Goal: Task Accomplishment & Management: Use online tool/utility

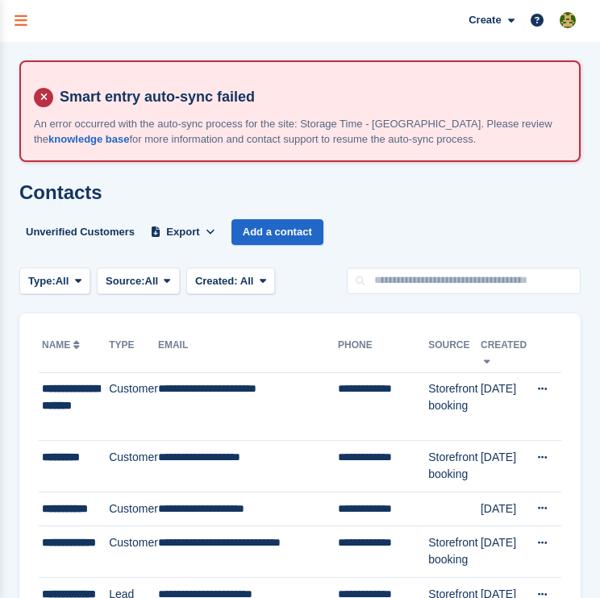
click at [21, 22] on icon "menu" at bounding box center [21, 21] width 13 height 15
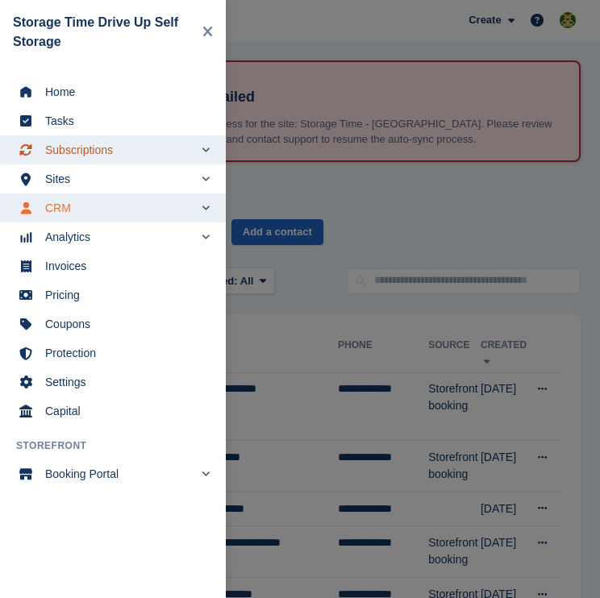
click at [74, 154] on span "Subscriptions" at bounding box center [119, 150] width 148 height 23
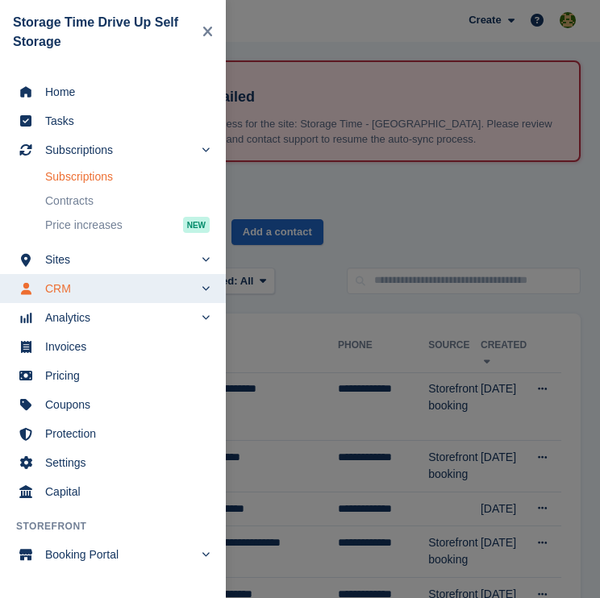
click at [72, 174] on link "Subscriptions" at bounding box center [127, 176] width 165 height 23
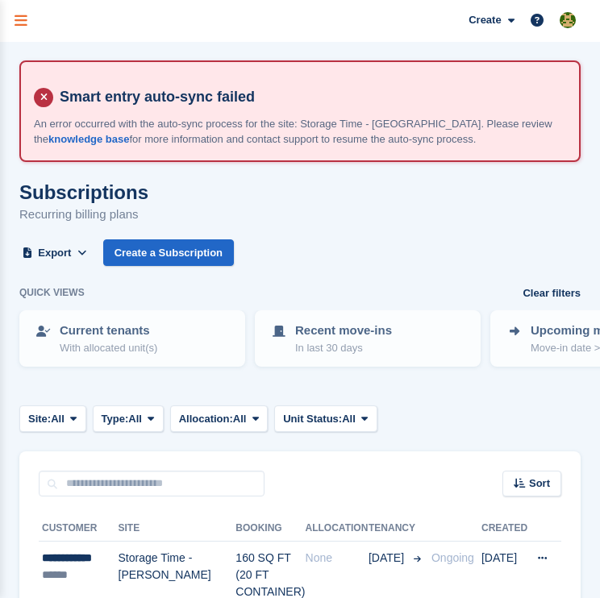
click at [33, 26] on link "menu" at bounding box center [21, 21] width 42 height 42
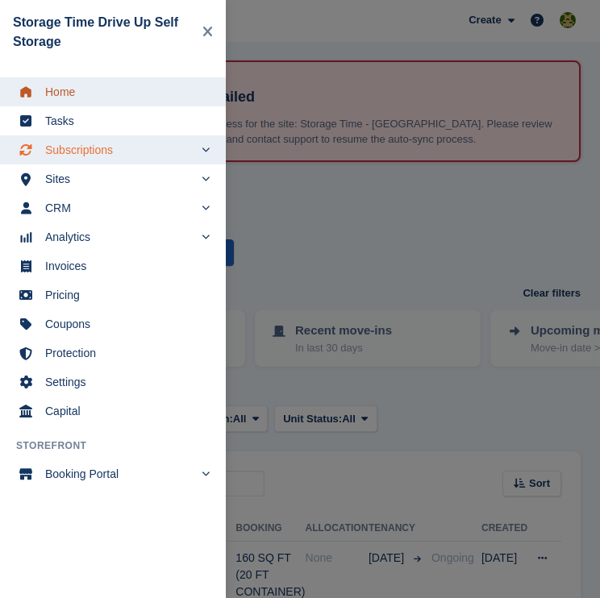
click at [56, 95] on span "Home" at bounding box center [123, 92] width 156 height 23
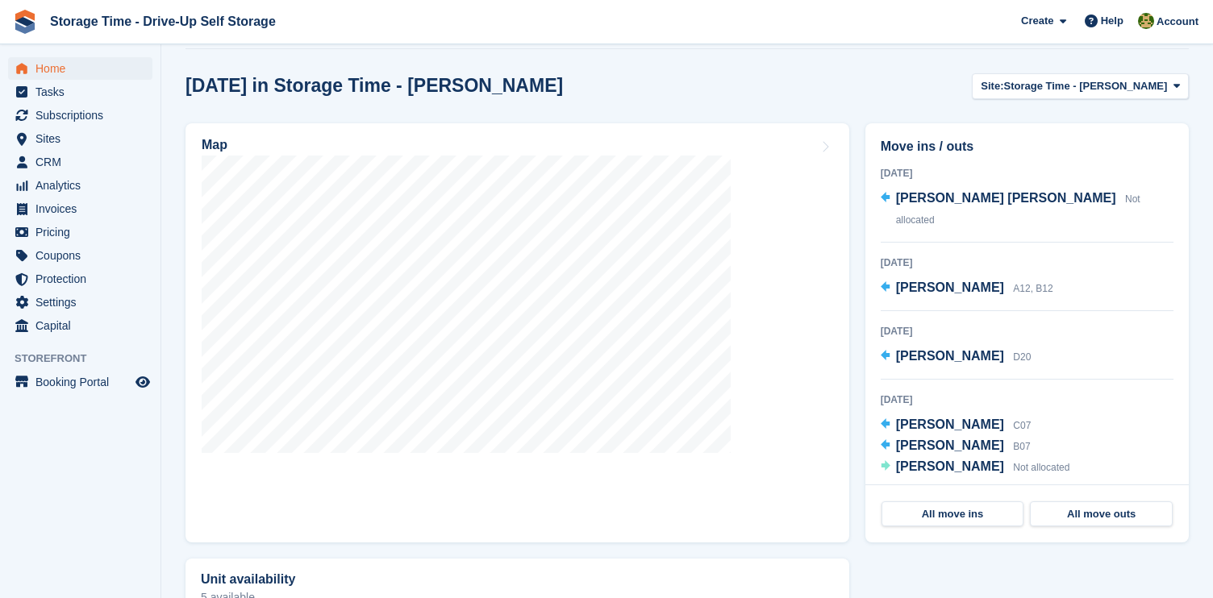
scroll to position [494, 0]
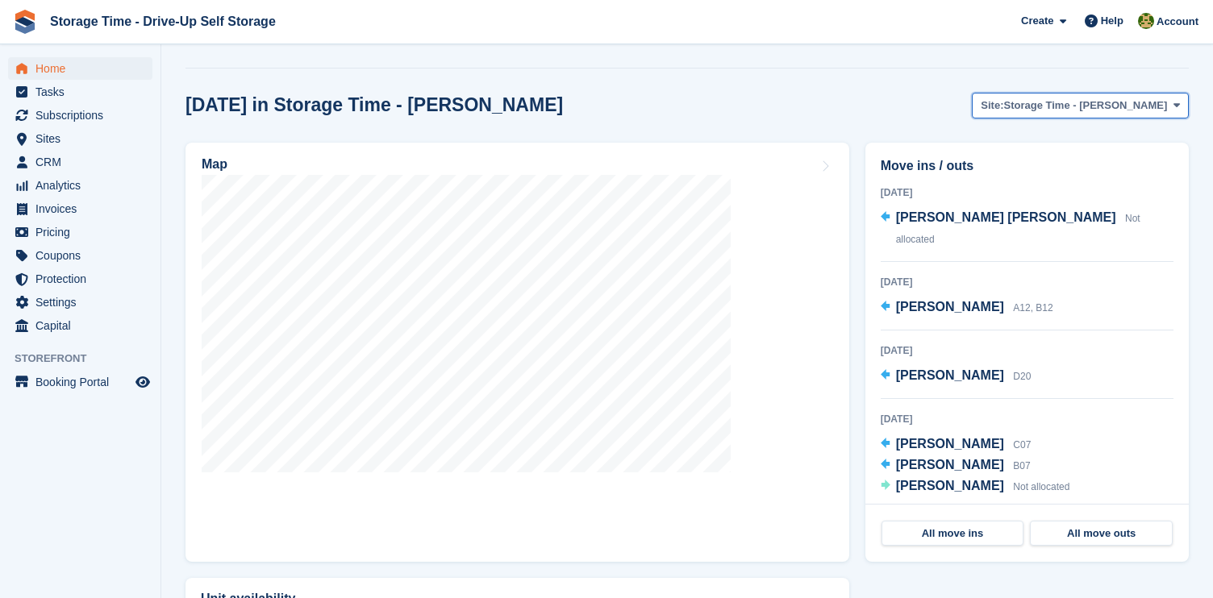
click at [599, 98] on button "Site: Storage Time - Sharston" at bounding box center [1080, 106] width 217 height 27
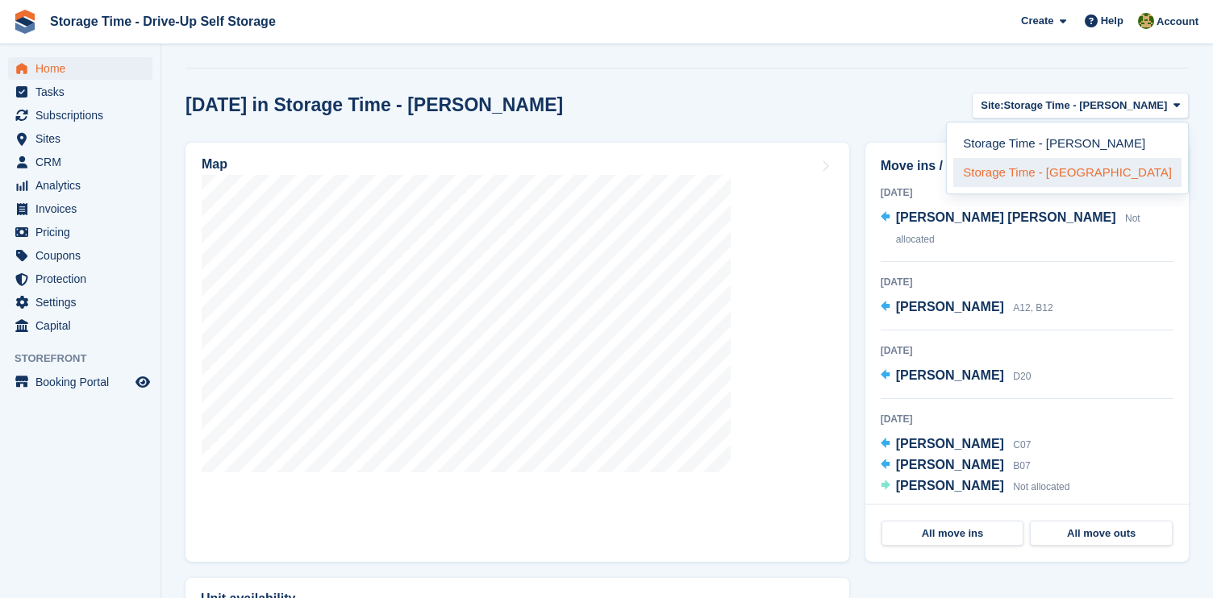
click at [599, 176] on link "Storage Time - [GEOGRAPHIC_DATA]" at bounding box center [1067, 172] width 228 height 29
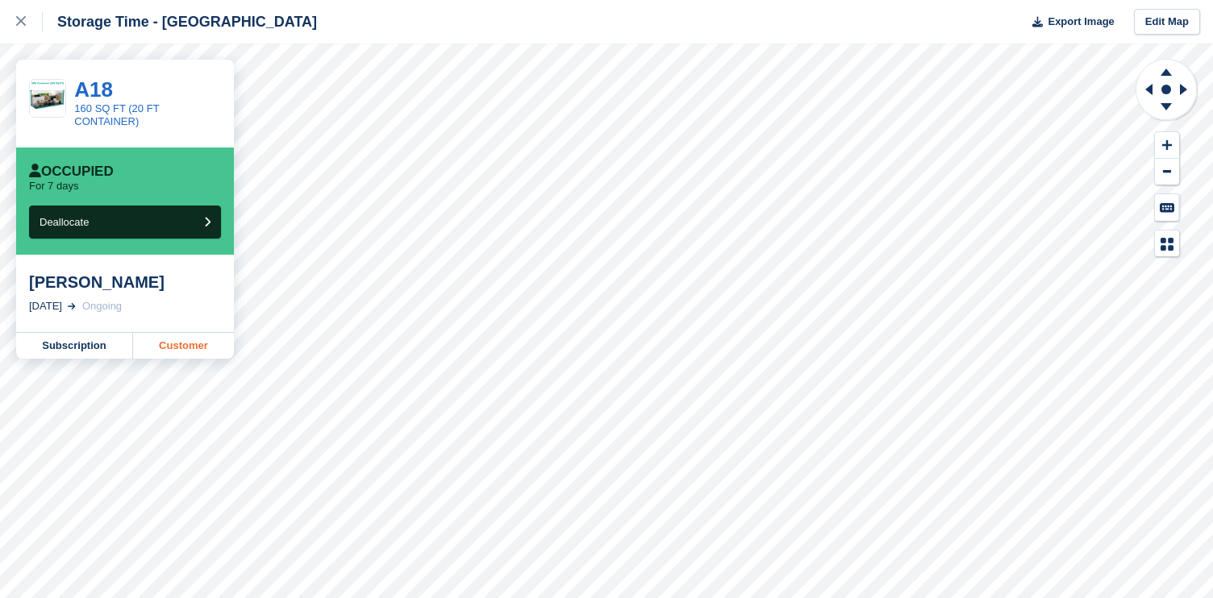
click at [185, 339] on link "Customer" at bounding box center [183, 346] width 101 height 26
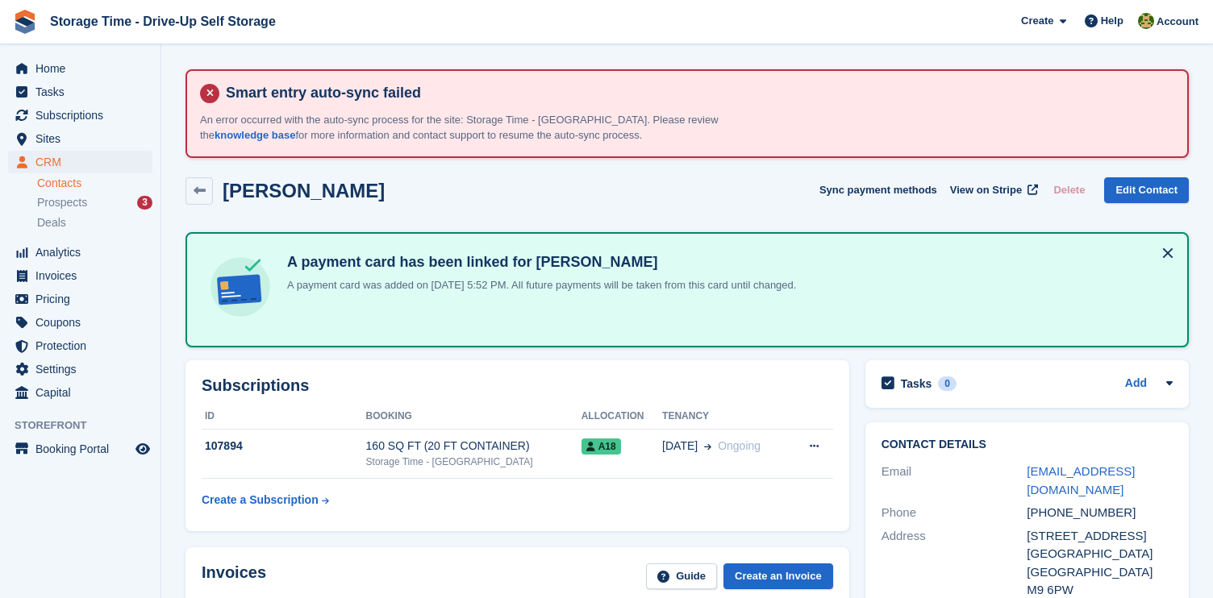
click at [1109, 569] on div "[GEOGRAPHIC_DATA]" at bounding box center [1100, 573] width 146 height 19
click at [204, 194] on icon at bounding box center [200, 191] width 12 height 12
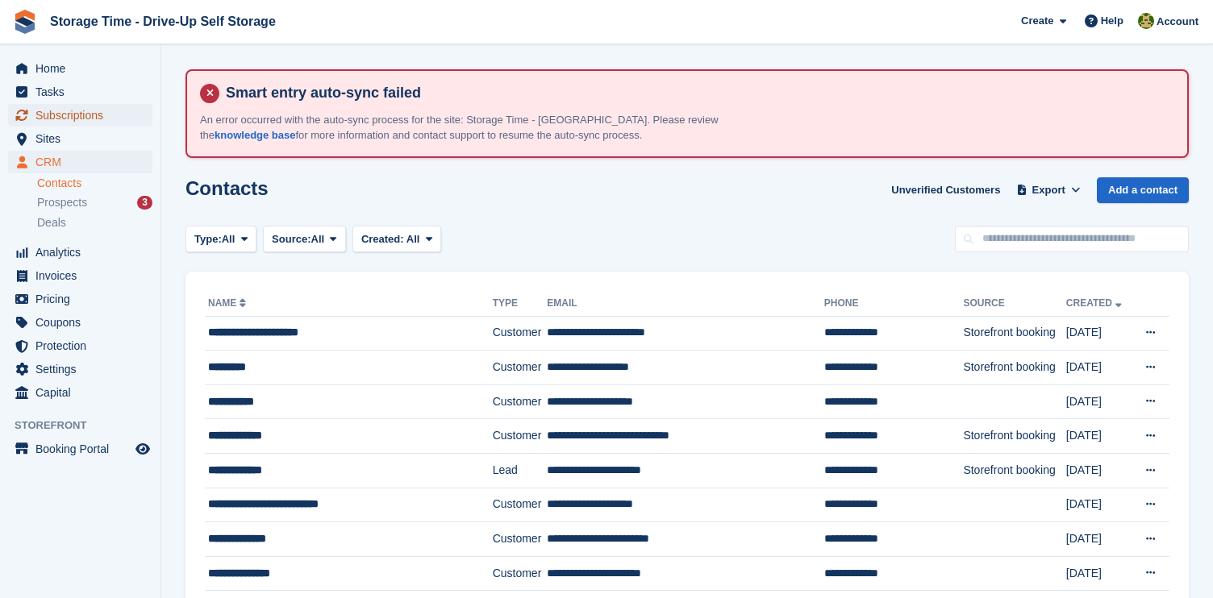
click at [97, 115] on span "Subscriptions" at bounding box center [83, 115] width 97 height 23
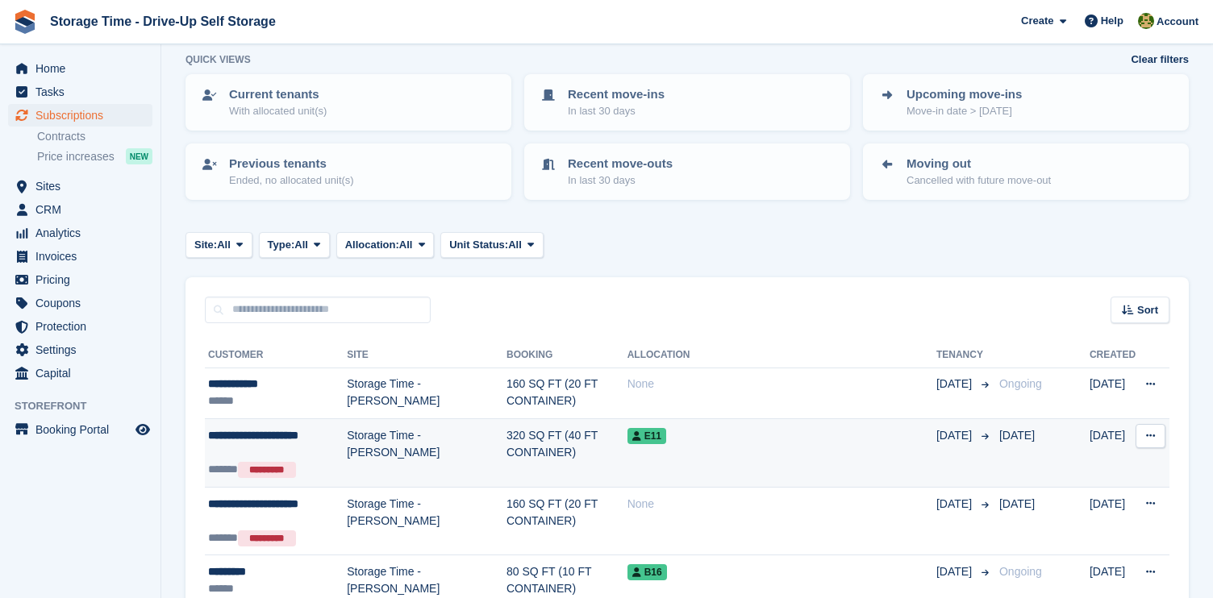
scroll to position [192, 0]
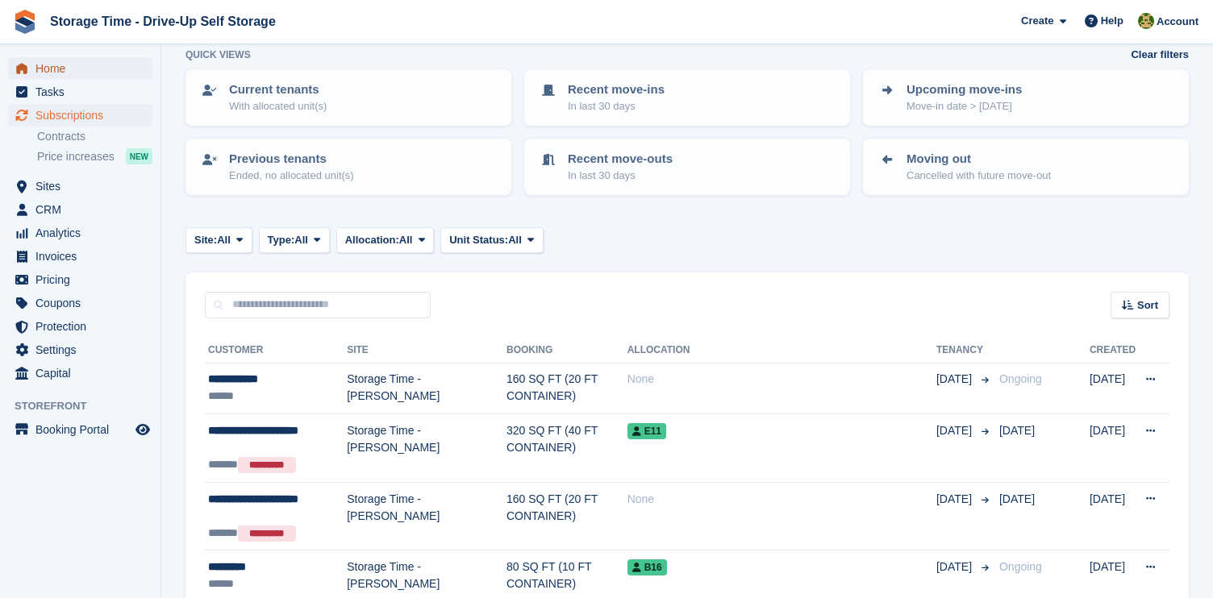
click at [70, 77] on span "Home" at bounding box center [83, 68] width 97 height 23
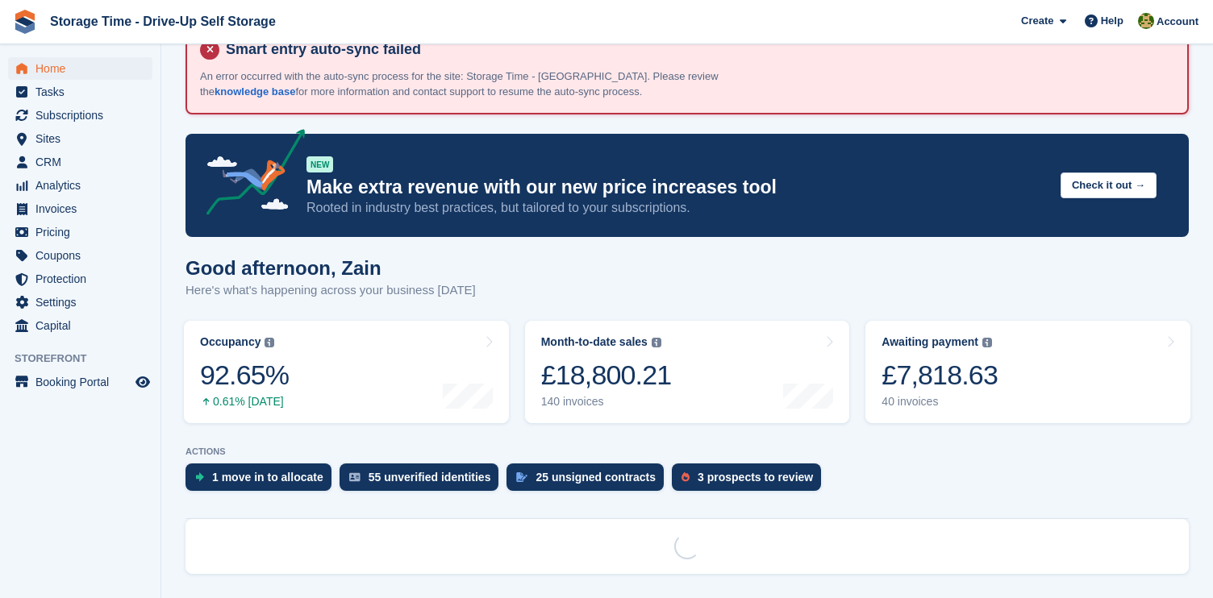
scroll to position [151, 0]
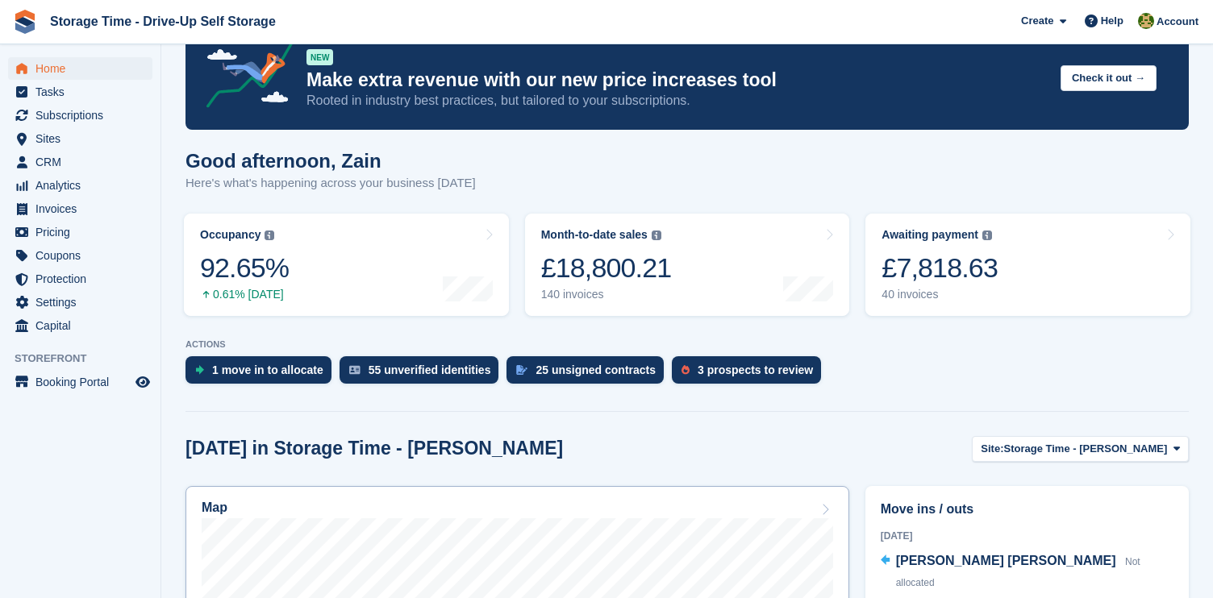
click at [690, 510] on div "Map" at bounding box center [517, 510] width 631 height 18
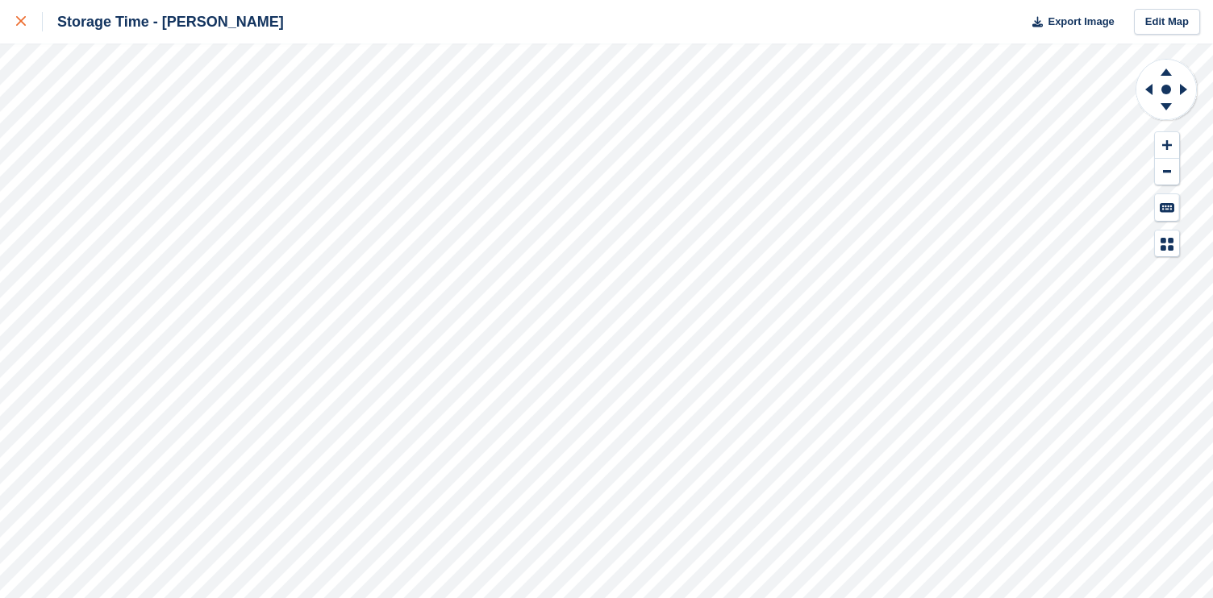
click at [15, 25] on link at bounding box center [21, 22] width 43 height 44
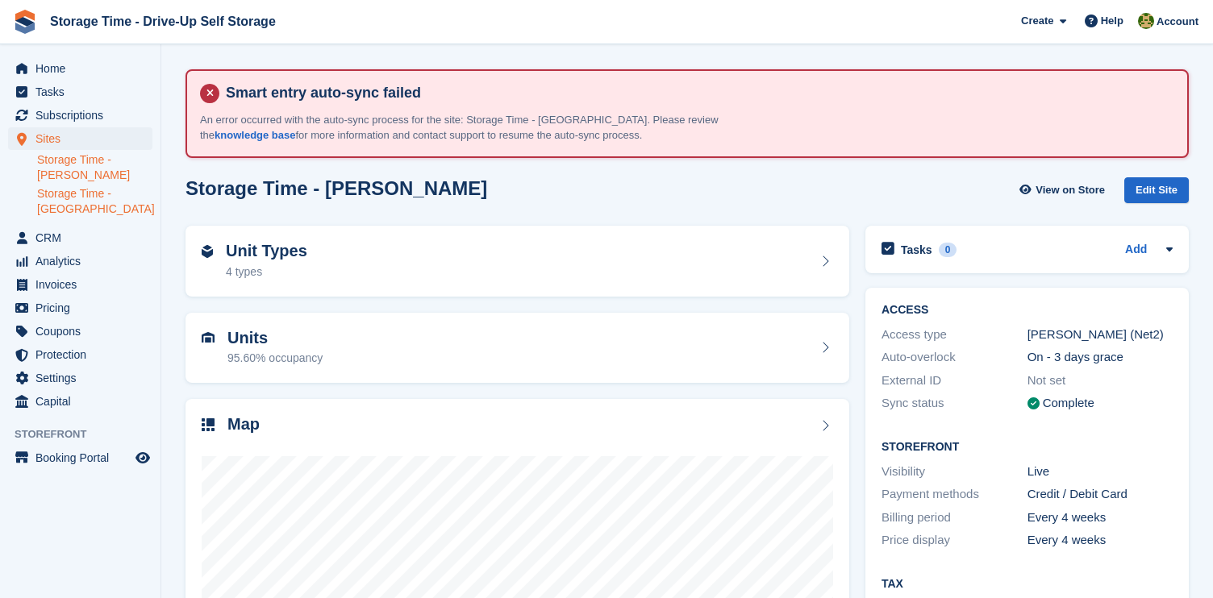
click at [82, 194] on link "Storage Time - [GEOGRAPHIC_DATA]" at bounding box center [94, 201] width 115 height 31
click at [514, 435] on div "Map" at bounding box center [517, 426] width 631 height 22
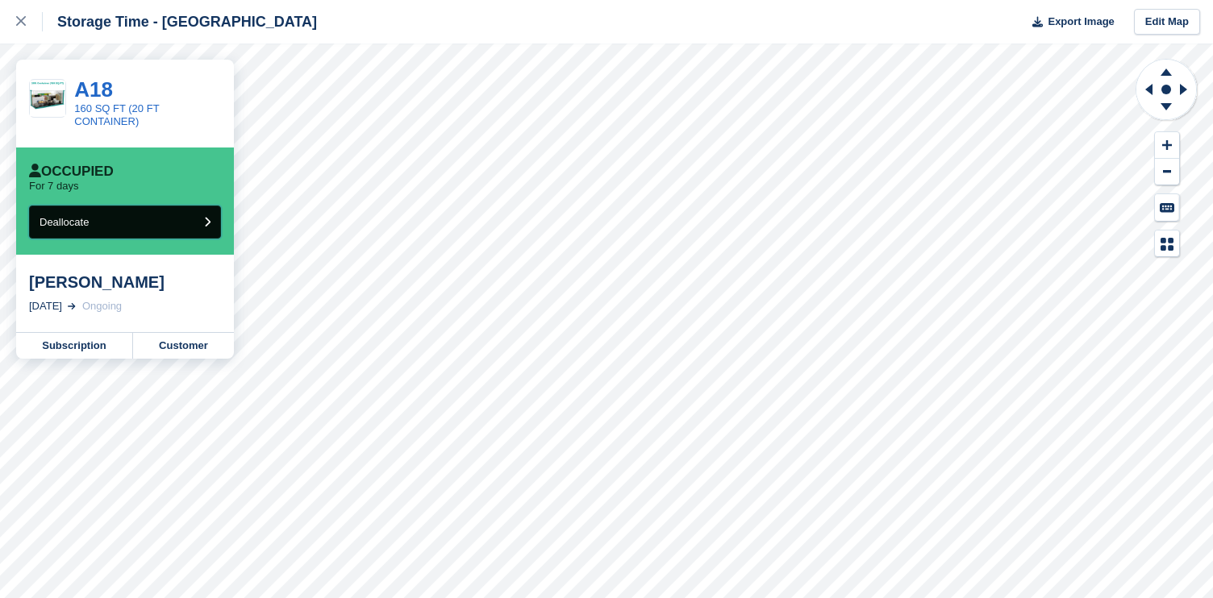
click at [196, 214] on button "Deallocate" at bounding box center [125, 222] width 192 height 33
click at [188, 227] on button "Deallocate" at bounding box center [125, 222] width 192 height 33
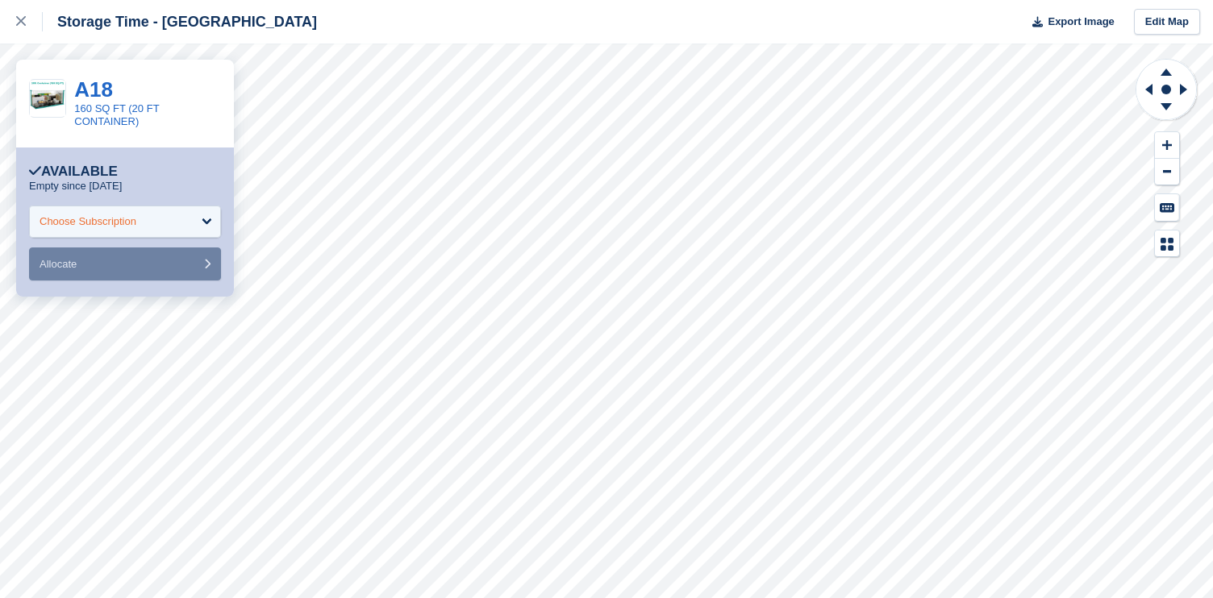
click at [136, 223] on div "Choose Subscription" at bounding box center [88, 222] width 97 height 16
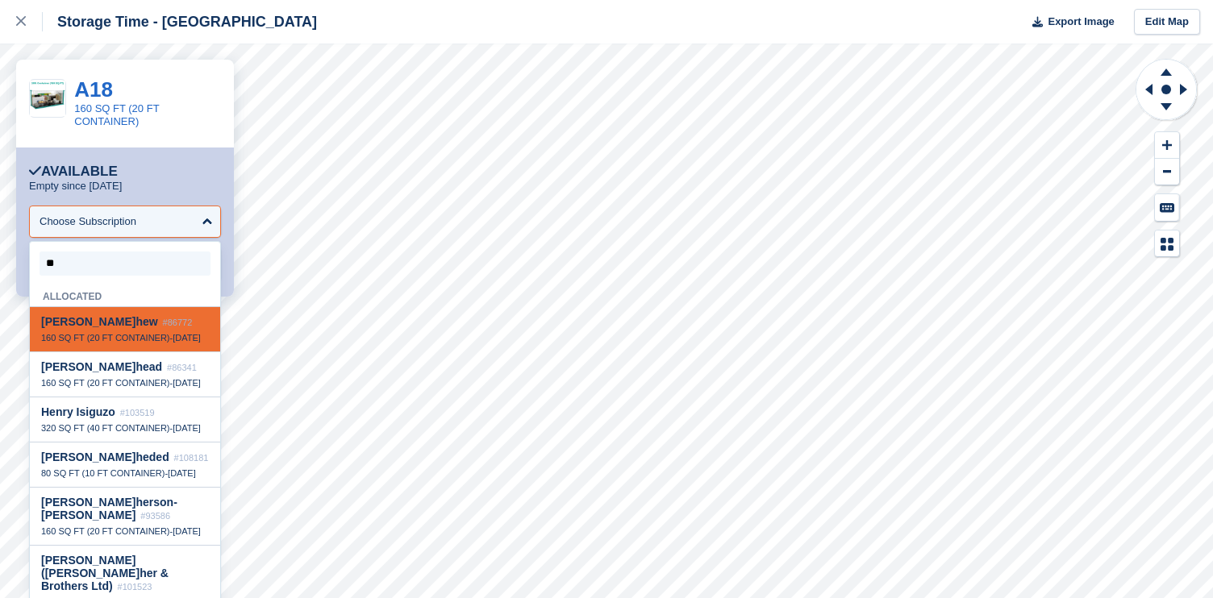
type input "***"
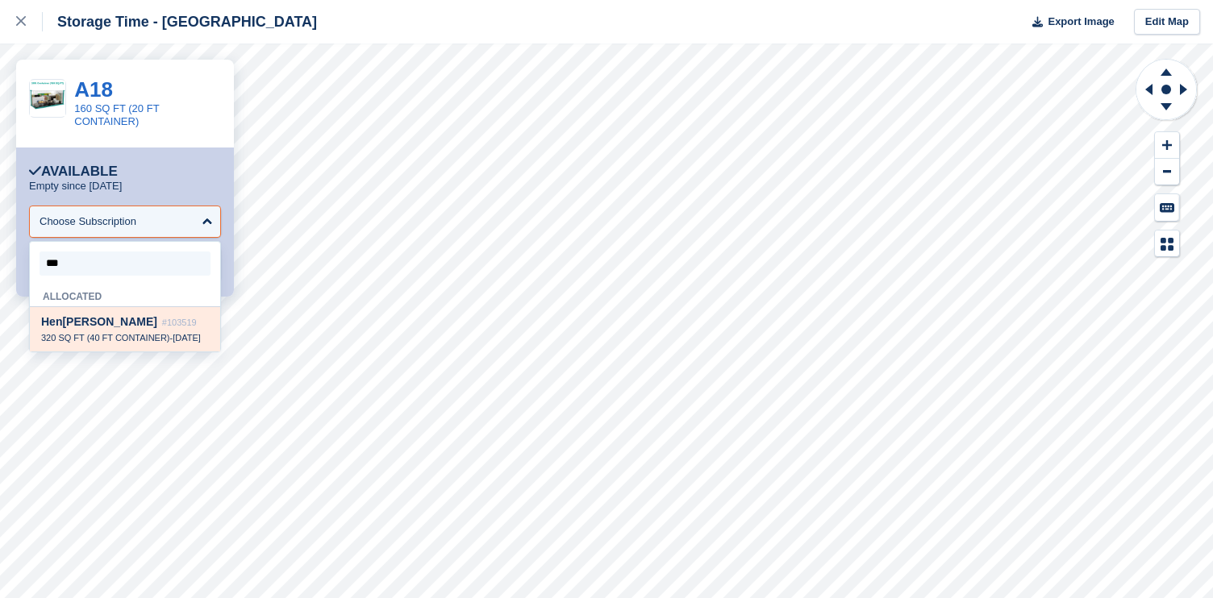
click at [136, 313] on div "Hen ry Isiguzo #103519 320 SQ FT (40 FT CONTAINER) - 26 Aug" at bounding box center [125, 329] width 190 height 44
select select "******"
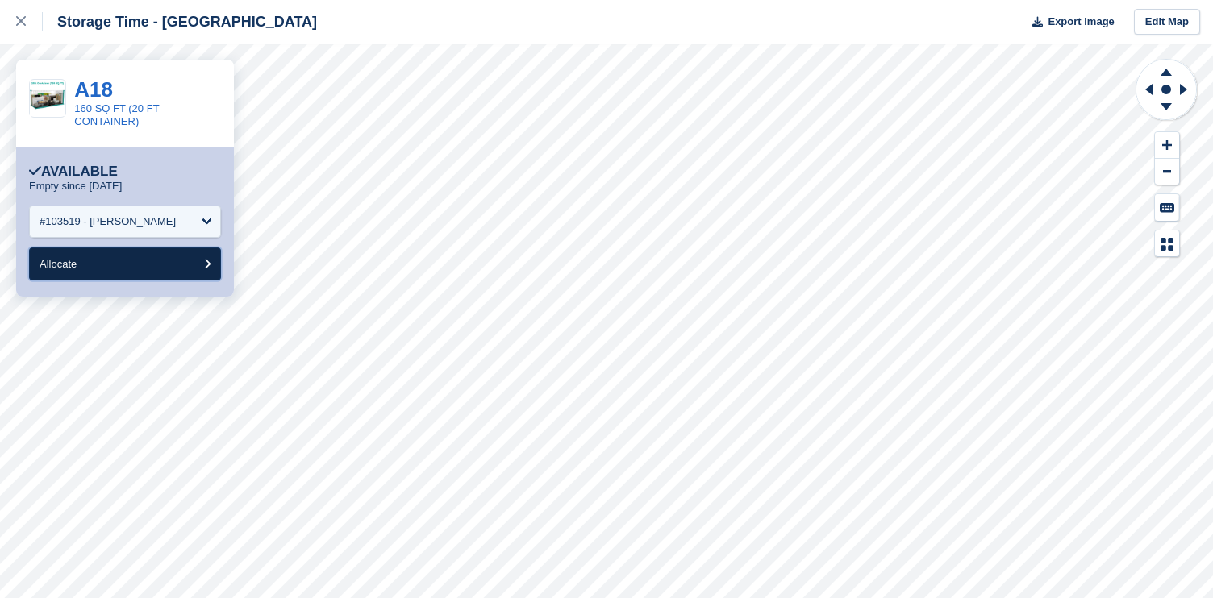
click at [165, 260] on button "Allocate" at bounding box center [125, 264] width 192 height 33
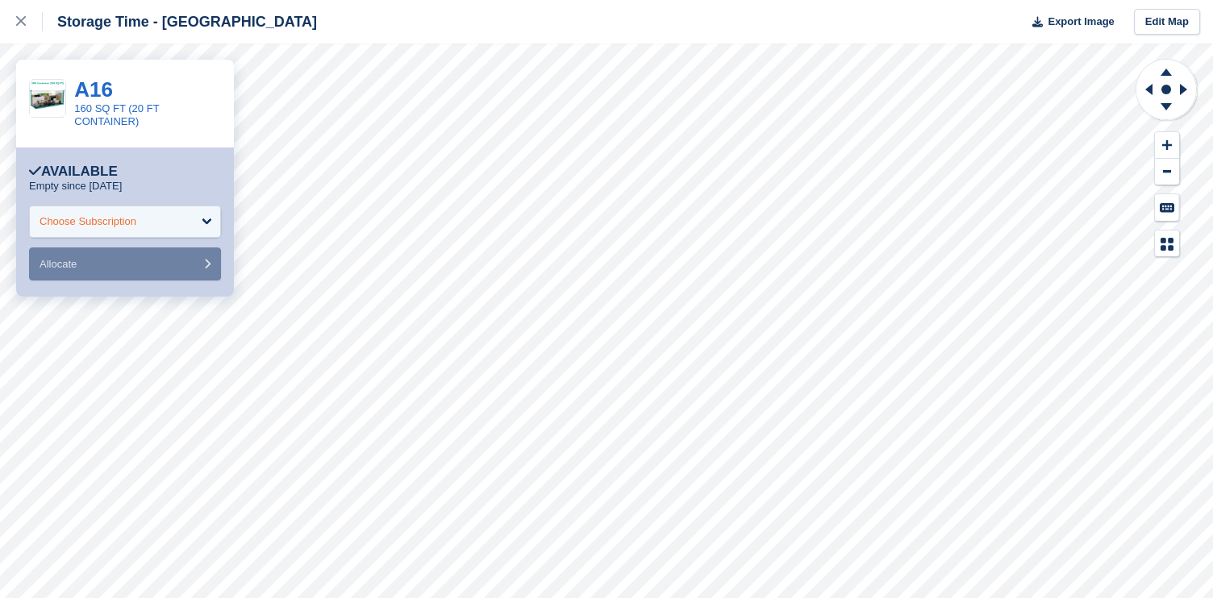
click at [190, 224] on div "Choose Subscription" at bounding box center [125, 222] width 192 height 32
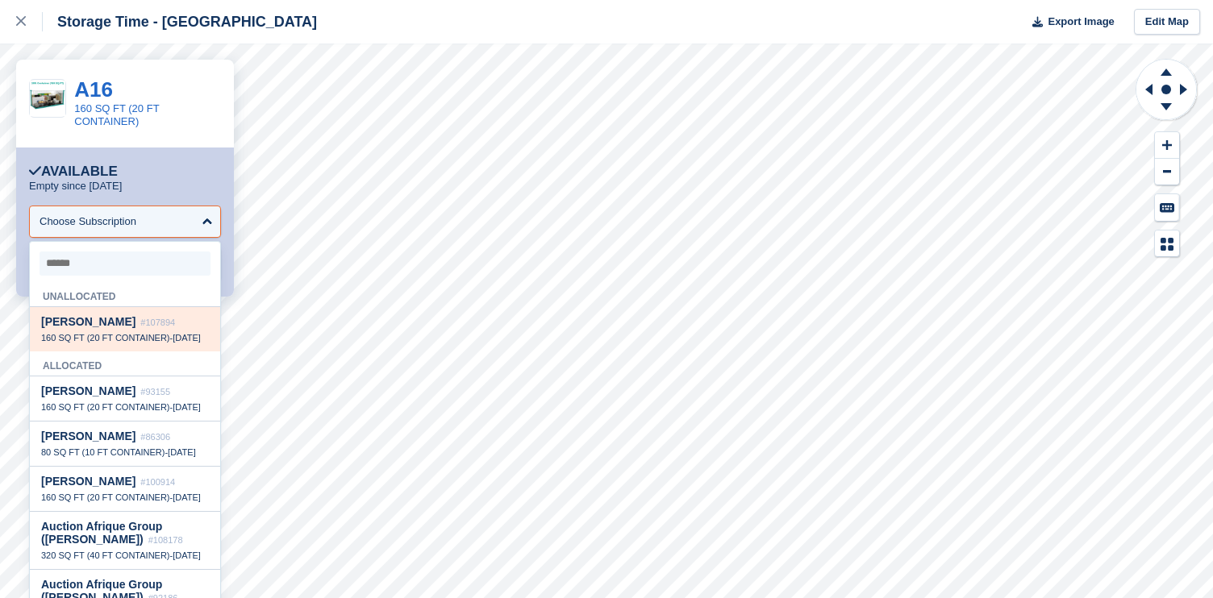
click at [156, 322] on span "#107894" at bounding box center [157, 323] width 35 height 10
select select "******"
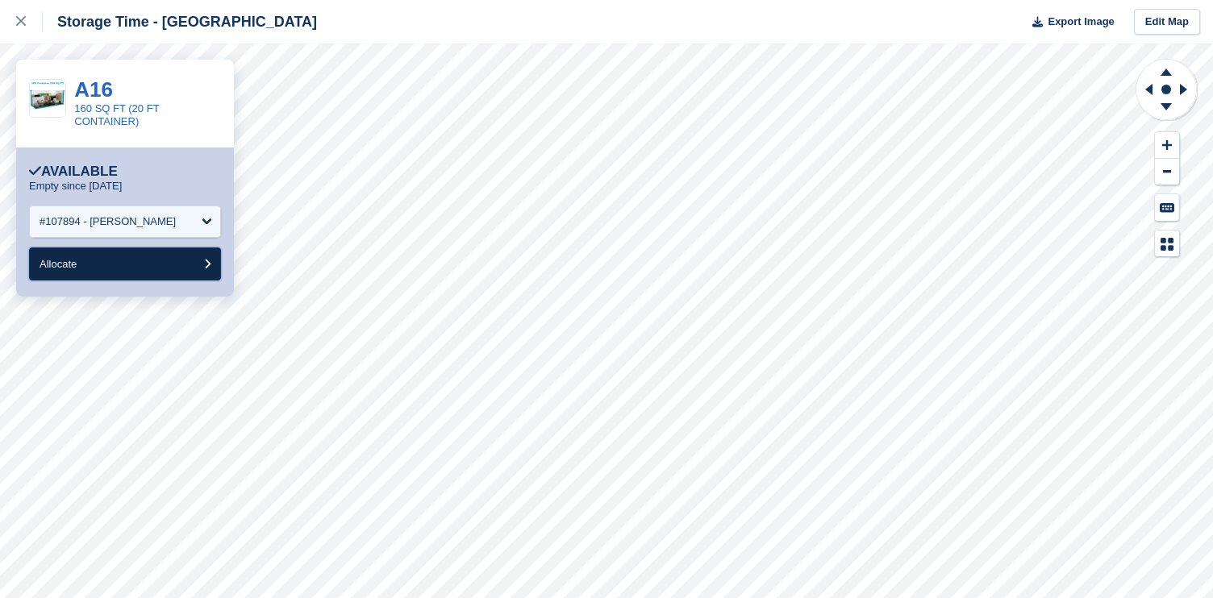
click at [160, 268] on button "Allocate" at bounding box center [125, 264] width 192 height 33
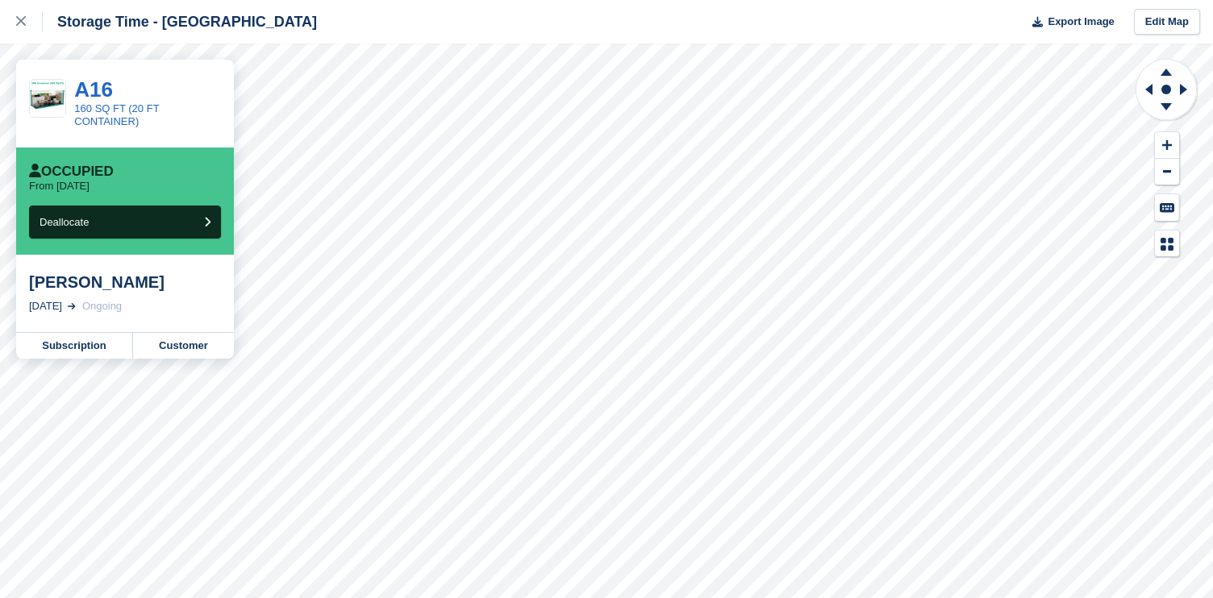
drag, startPoint x: 159, startPoint y: 268, endPoint x: 175, endPoint y: 273, distance: 16.8
click at [160, 268] on div "Rahmo Abukar 13 Sep, 2025 Ongoing" at bounding box center [125, 293] width 218 height 77
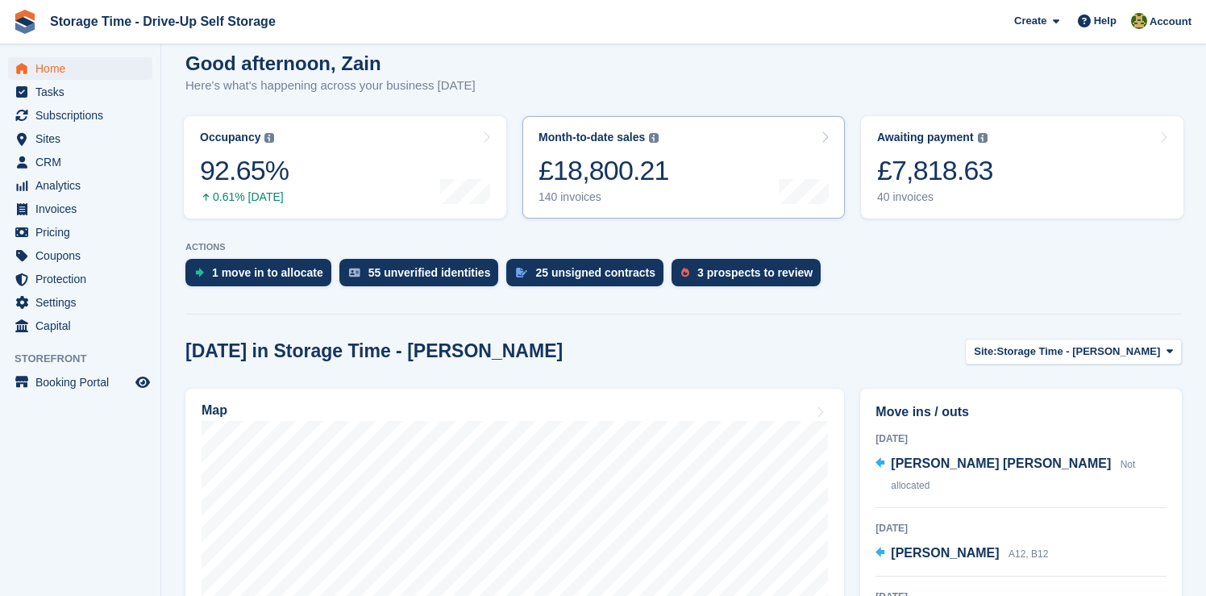
scroll to position [504, 0]
